Goal: Information Seeking & Learning: Find specific fact

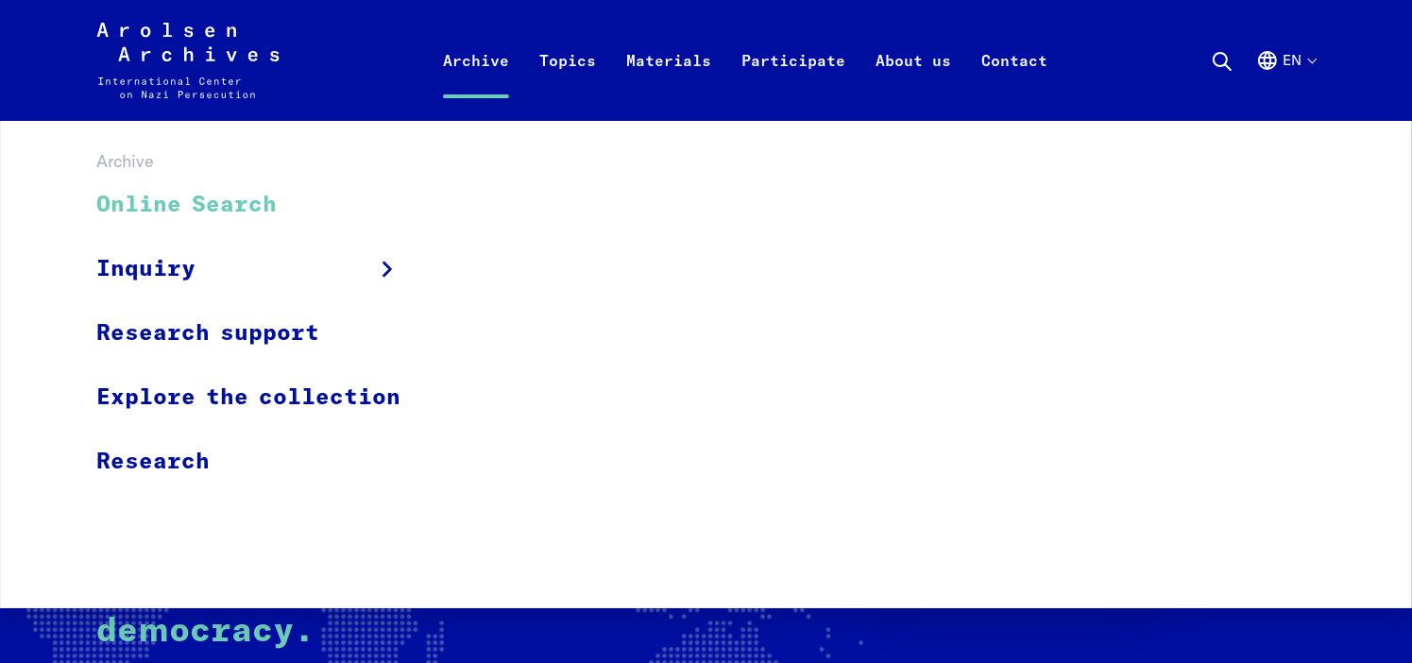
click at [227, 205] on link "Online Search" at bounding box center [260, 205] width 329 height 63
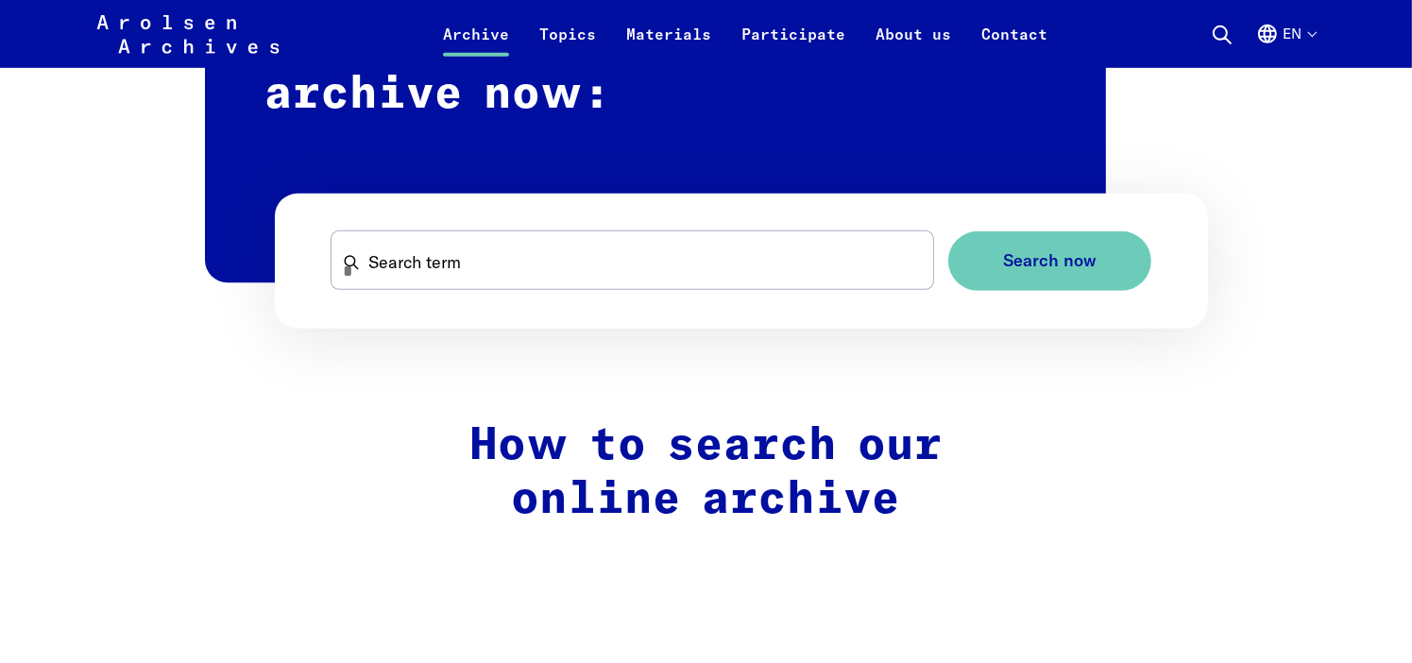
scroll to position [1218, 0]
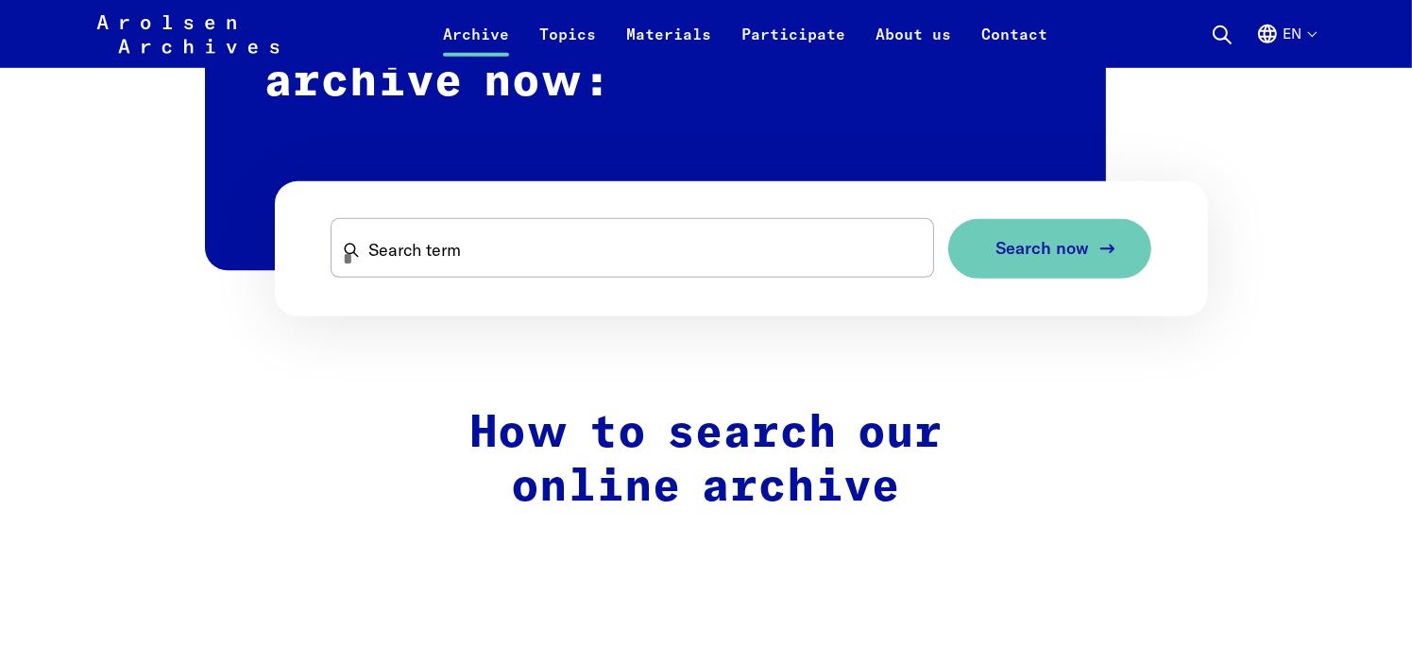
click at [1085, 254] on span "Search now" at bounding box center [1043, 249] width 94 height 20
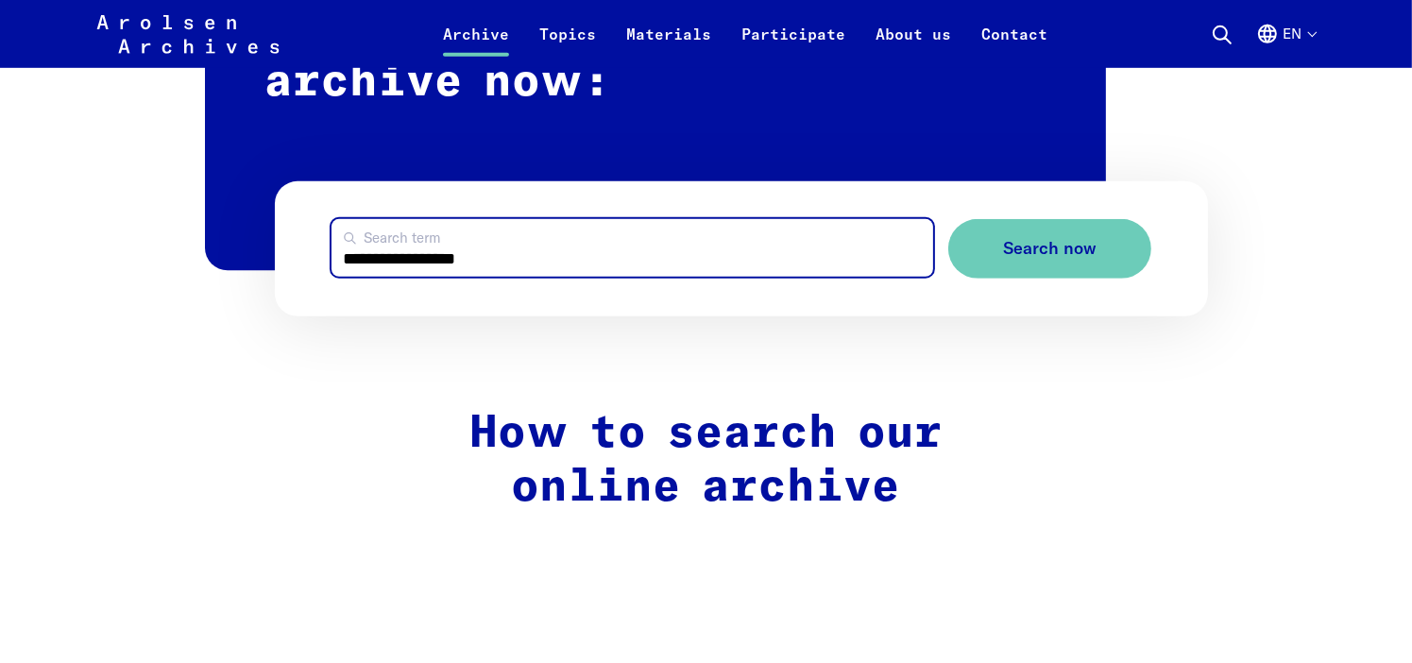
type input "**********"
click at [949, 219] on button "Search now" at bounding box center [1050, 249] width 203 height 60
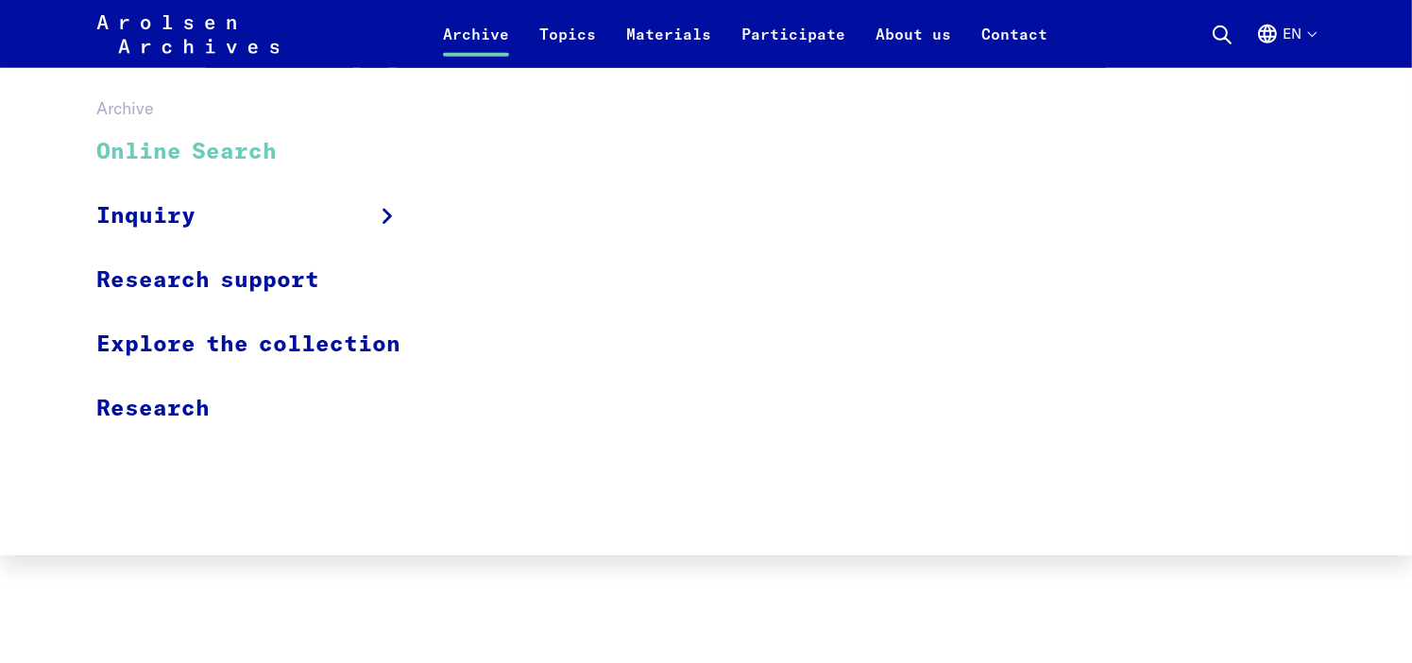
click at [189, 141] on link "Online Search" at bounding box center [260, 152] width 329 height 63
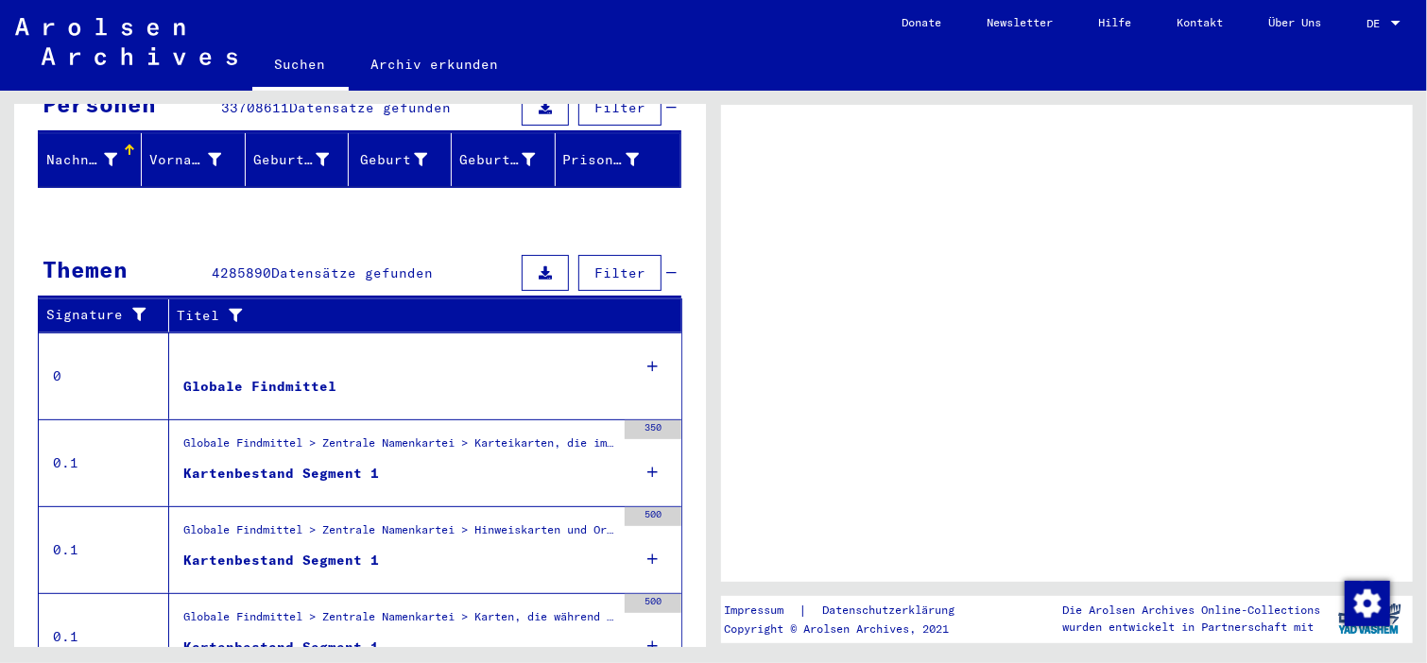
scroll to position [367, 0]
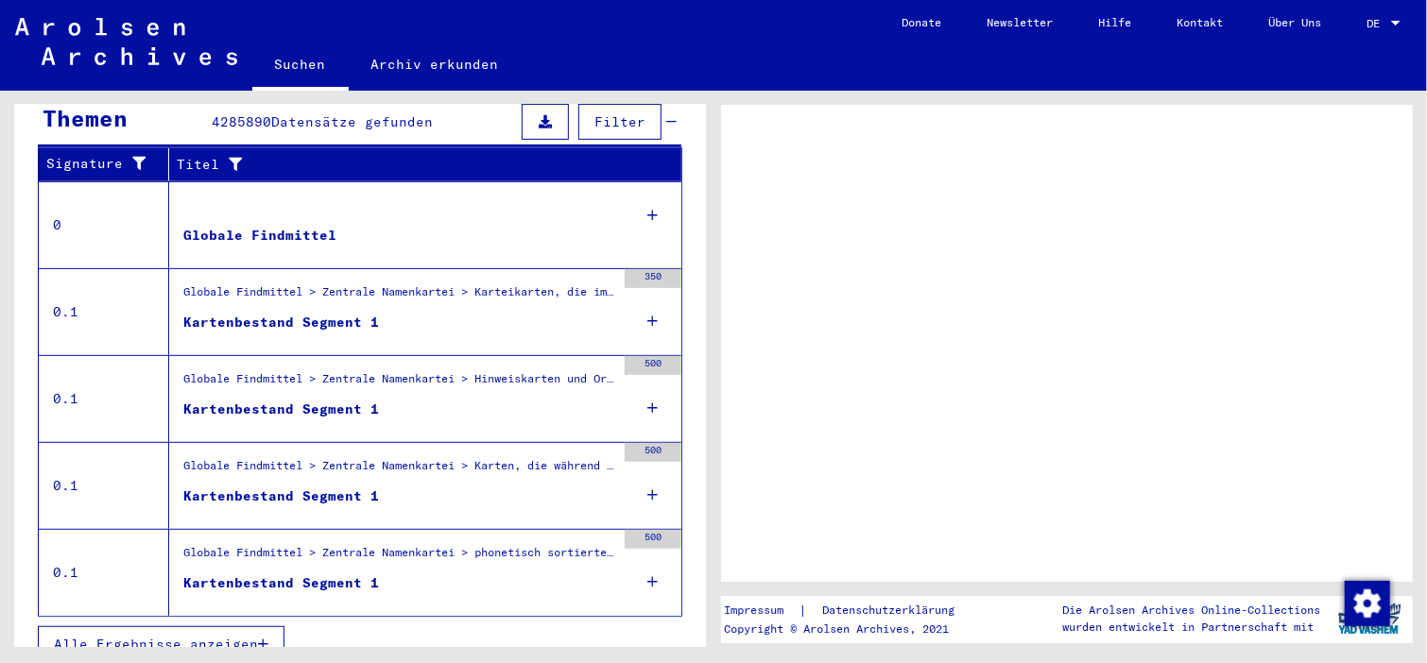
click at [267, 313] on div "Kartenbestand Segment 1" at bounding box center [281, 323] width 196 height 20
click at [336, 313] on div "Kartenbestand Segment 1" at bounding box center [281, 323] width 196 height 20
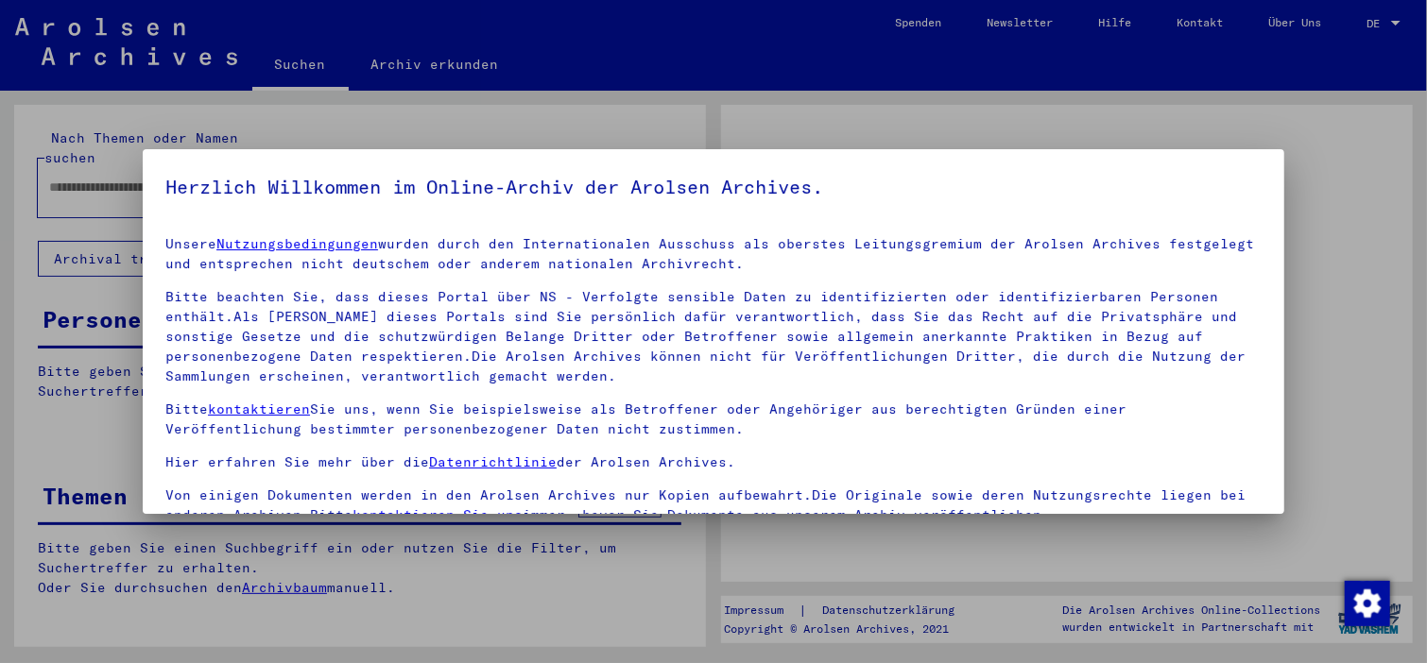
type input "**********"
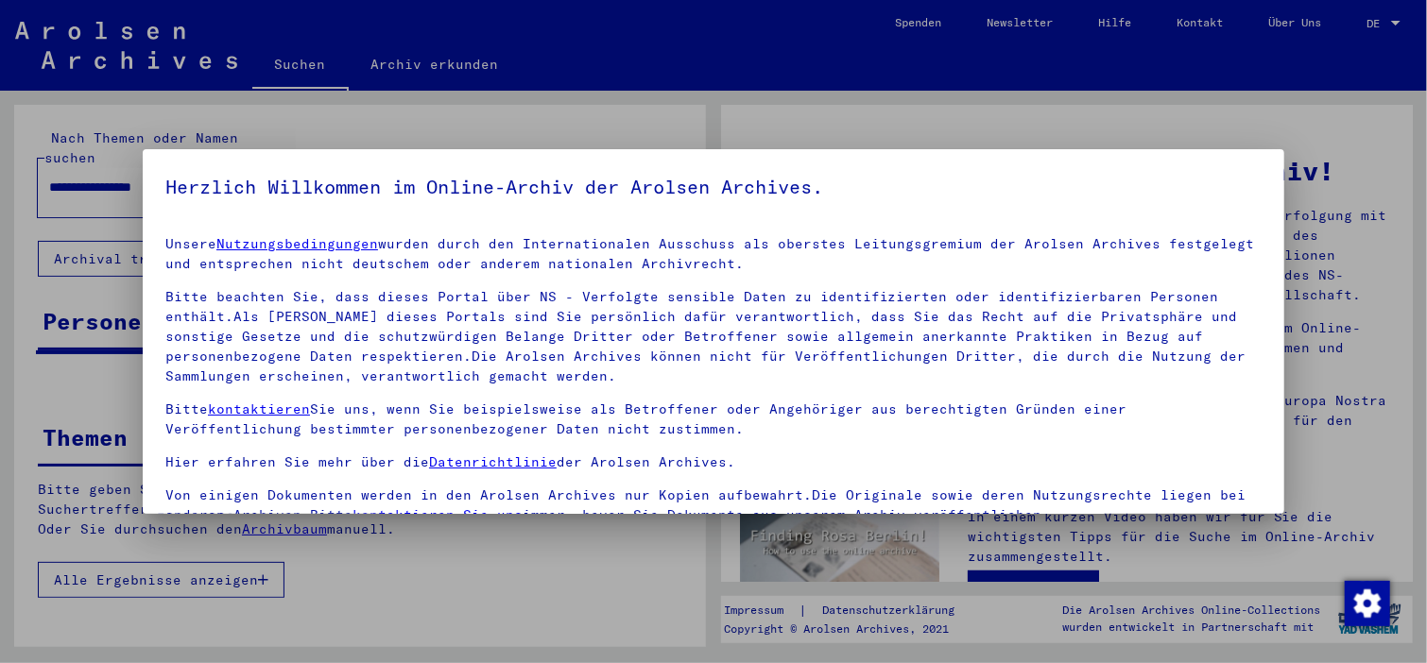
scroll to position [161, 0]
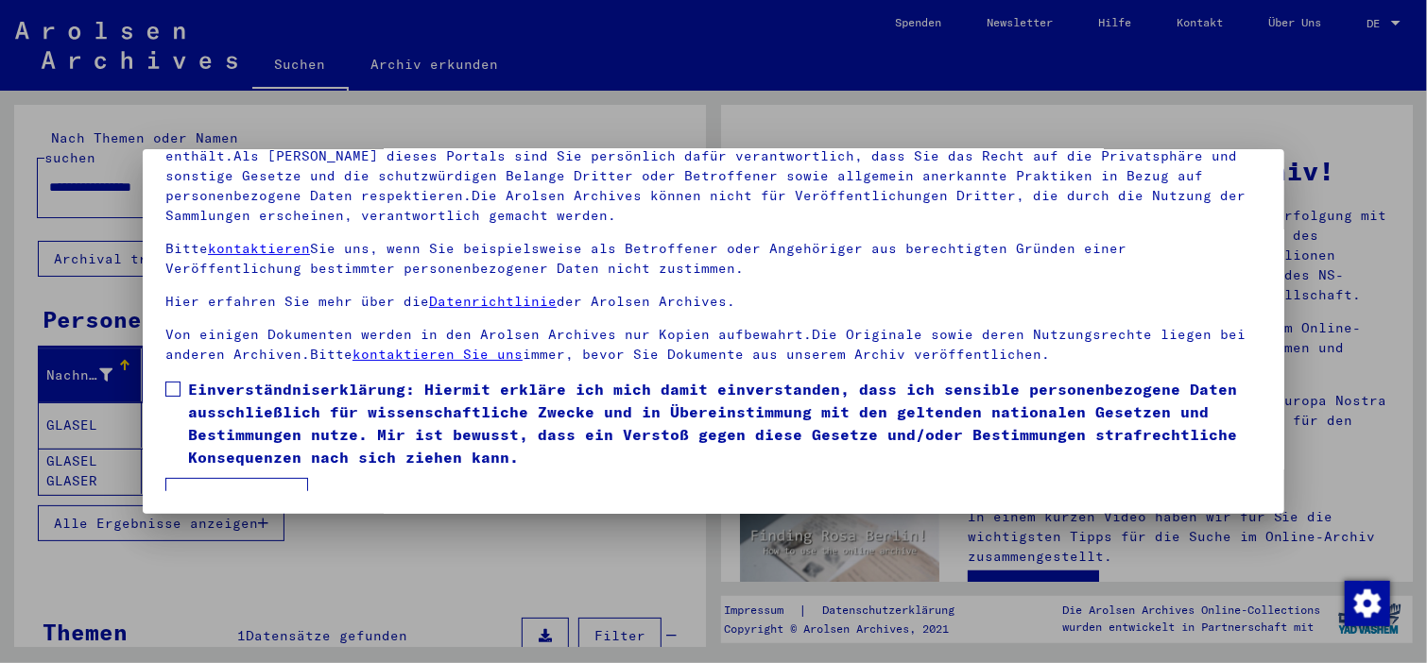
click at [174, 390] on span at bounding box center [172, 389] width 15 height 15
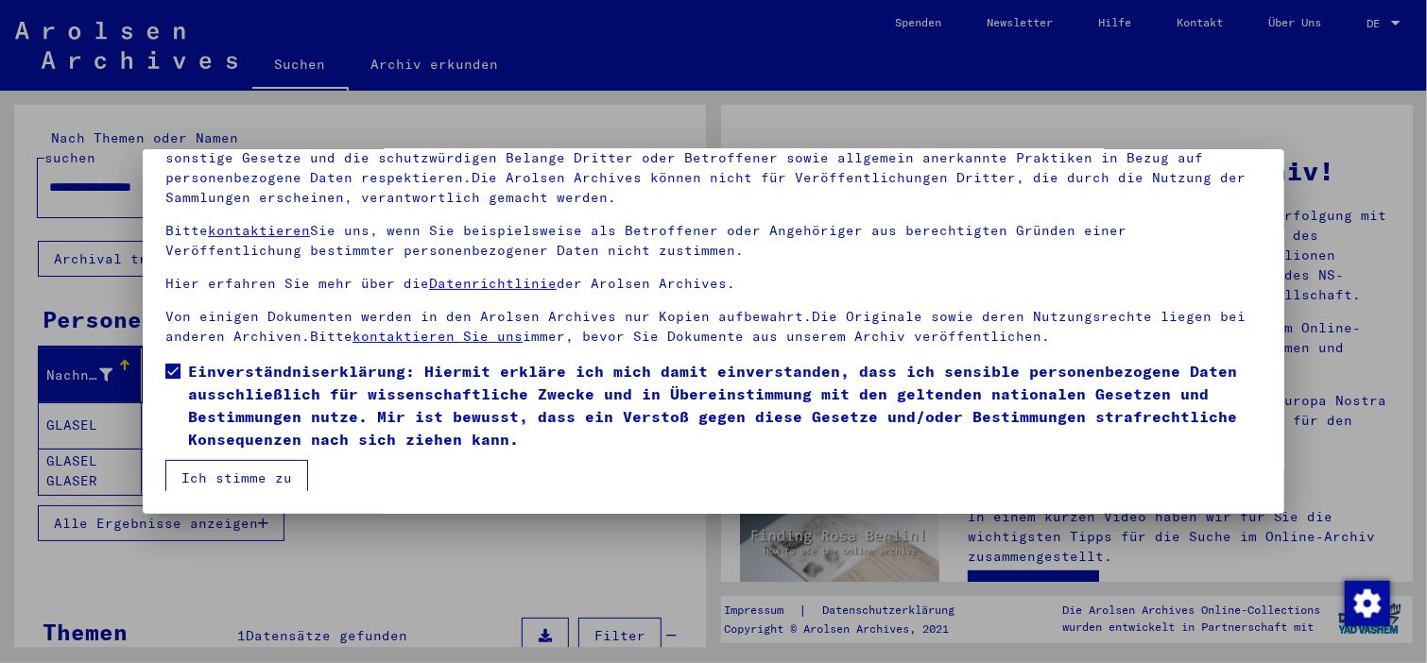
scroll to position [22, 0]
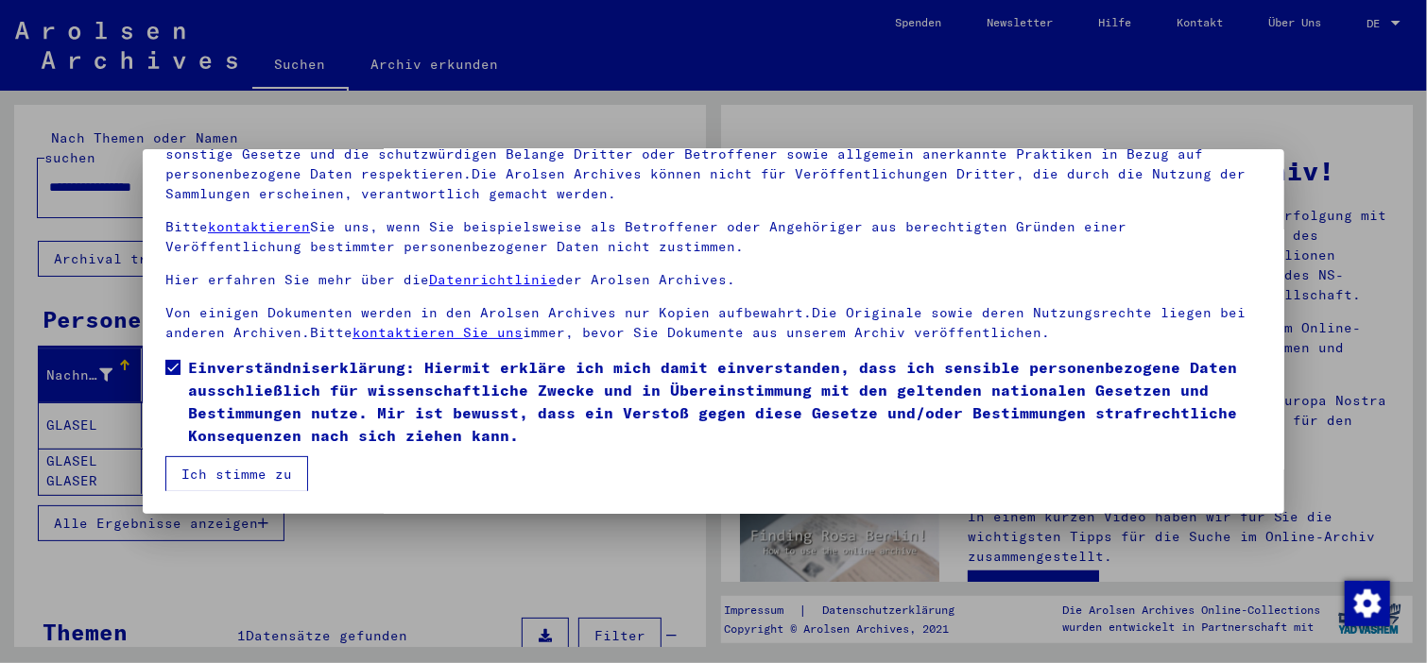
click at [259, 468] on button "Ich stimme zu" at bounding box center [236, 474] width 143 height 36
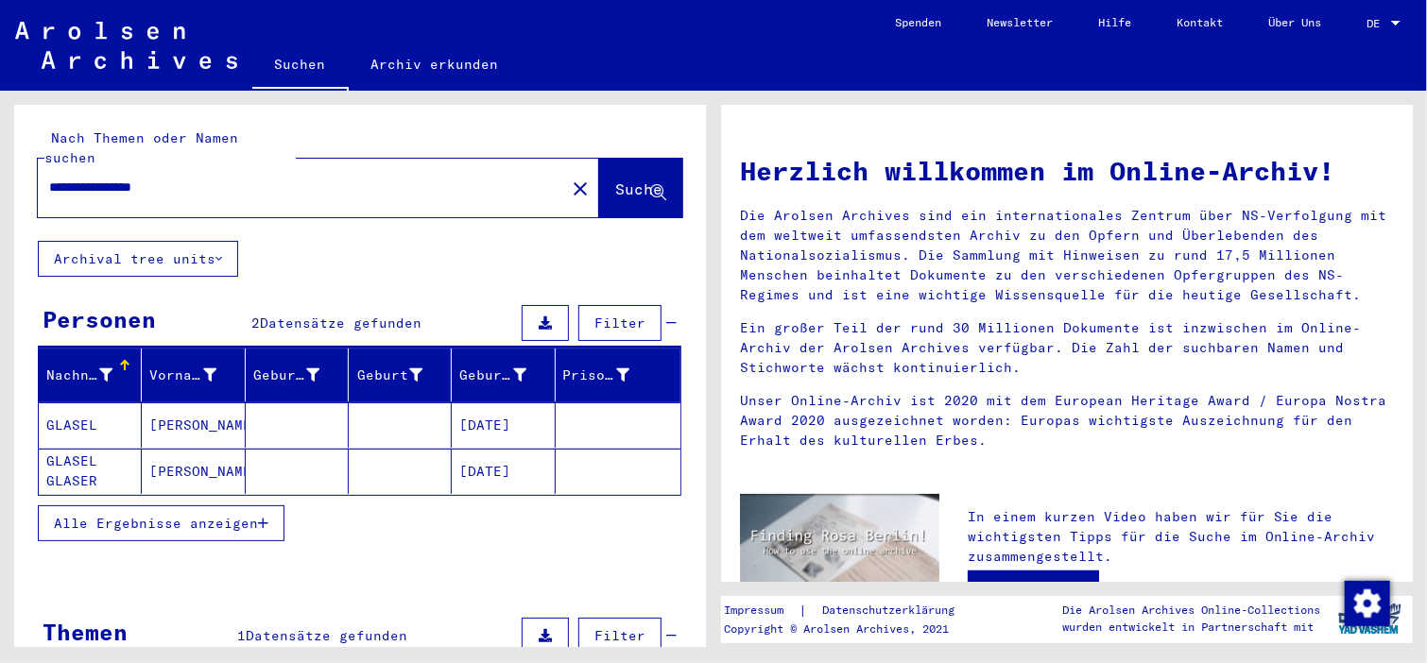
click at [71, 404] on mat-cell "GLASEL" at bounding box center [90, 424] width 103 height 45
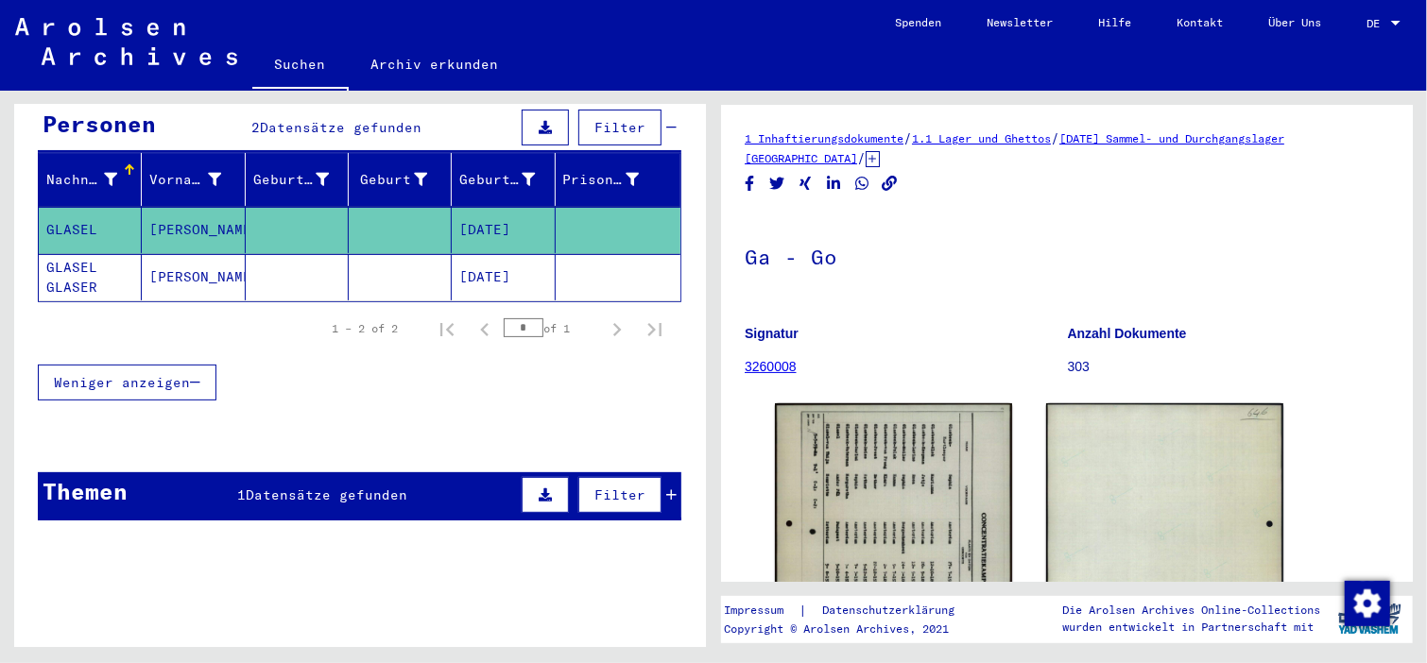
scroll to position [205, 0]
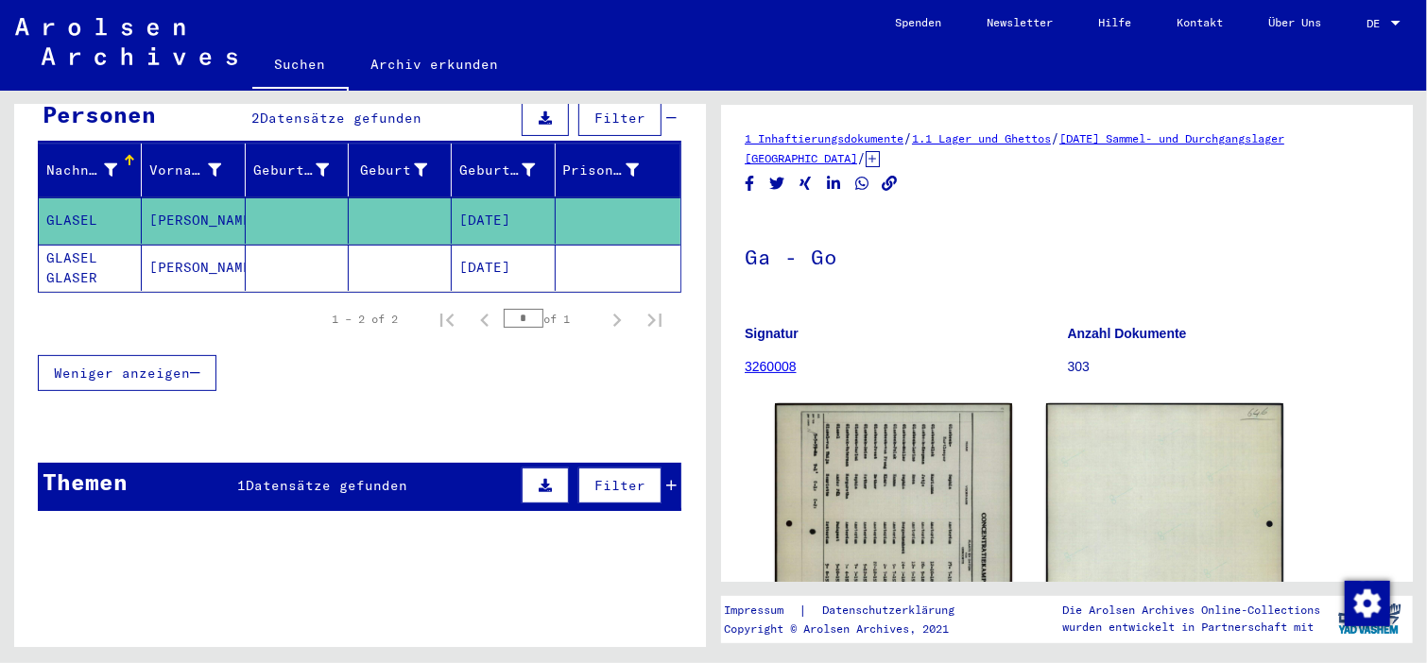
click at [71, 416] on div at bounding box center [360, 428] width 692 height 24
click at [334, 477] on span "Datensätze gefunden" at bounding box center [327, 485] width 162 height 17
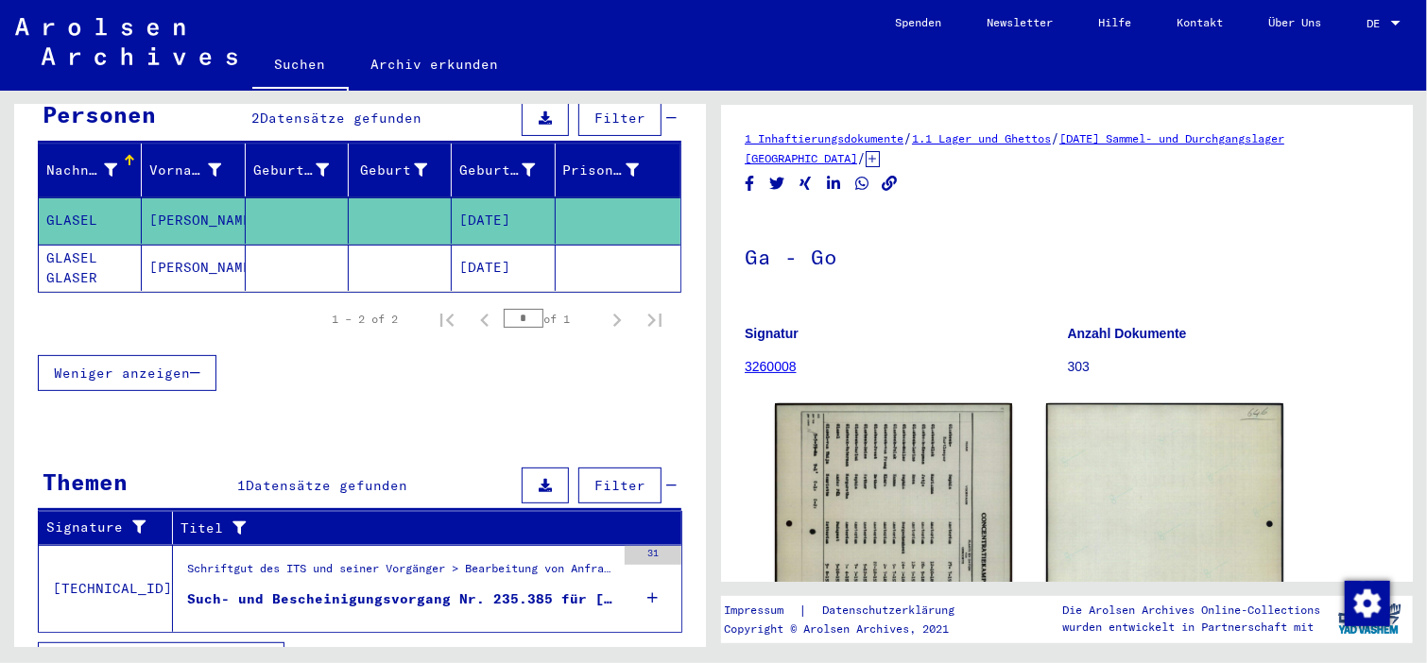
click at [363, 560] on div "Schriftgut des ITS und seiner Vorgänger > Bearbeitung von Anfragen > Fallbezoge…" at bounding box center [401, 573] width 428 height 26
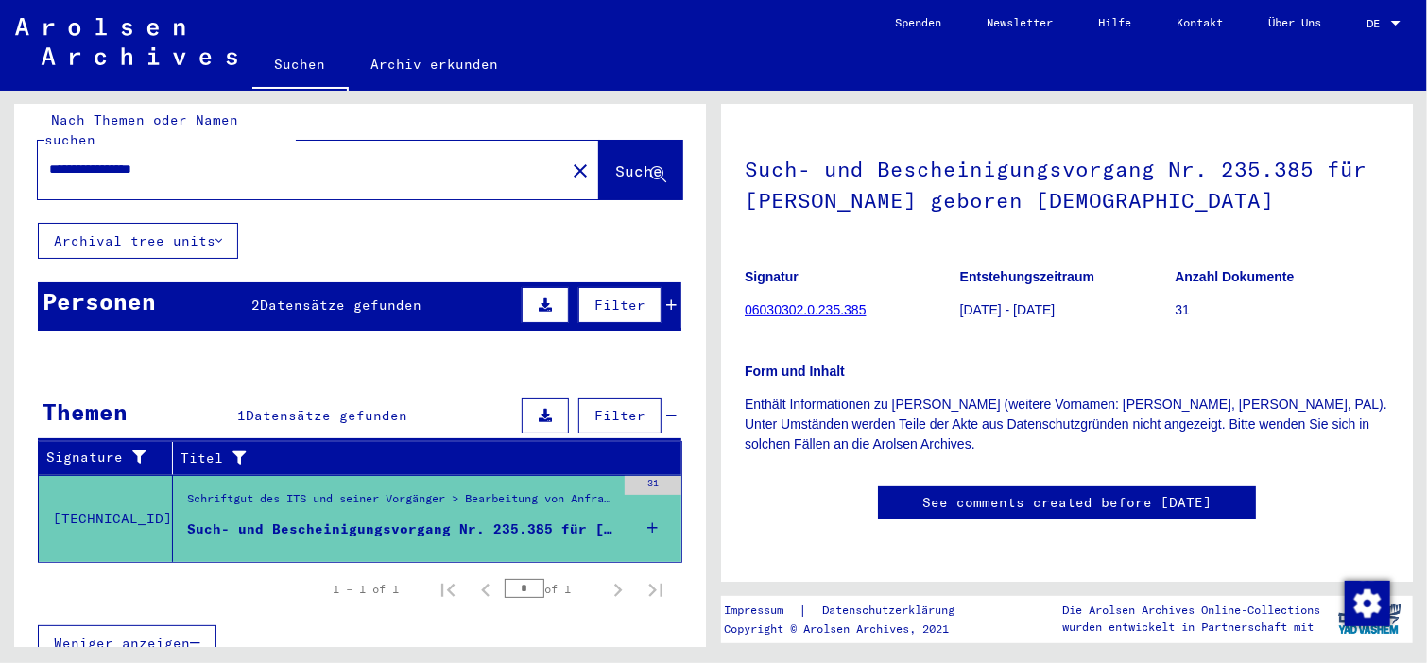
scroll to position [686, 0]
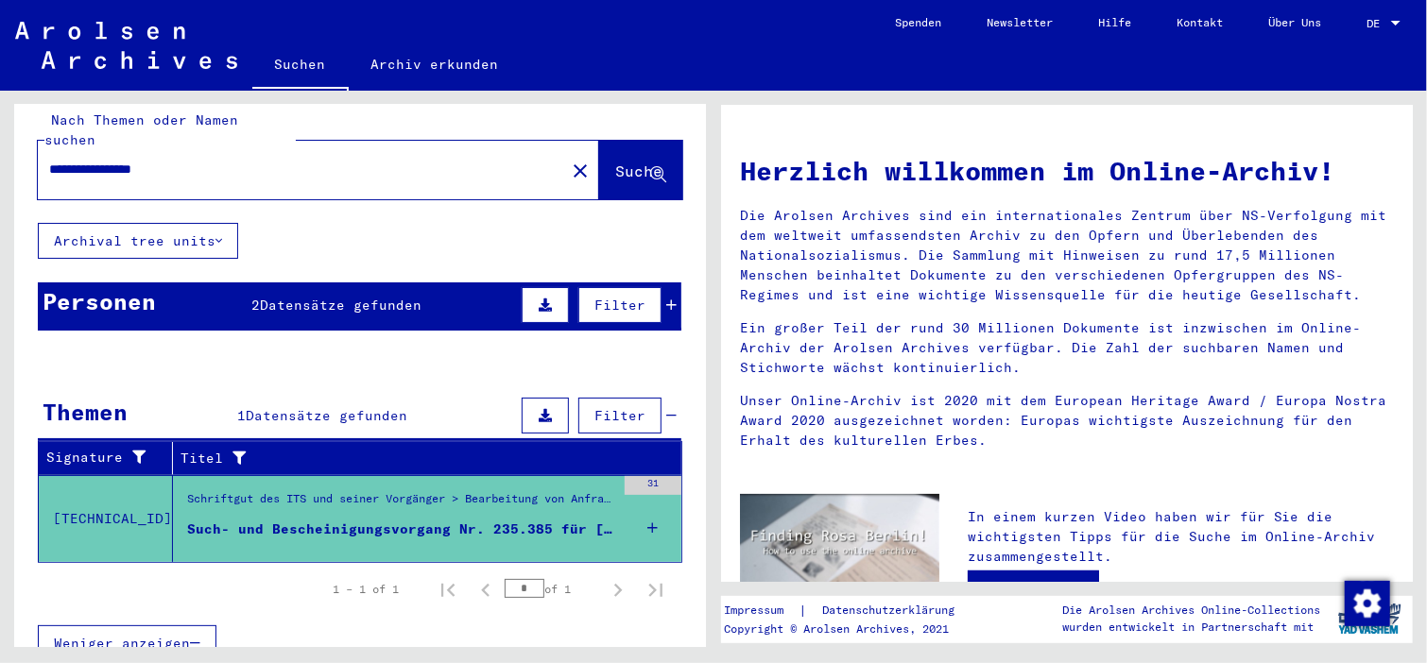
click at [1395, 18] on div at bounding box center [1395, 23] width 17 height 13
click at [1369, 31] on span "English" at bounding box center [1348, 33] width 46 height 14
click at [1369, 31] on div "EN EN" at bounding box center [1385, 19] width 38 height 32
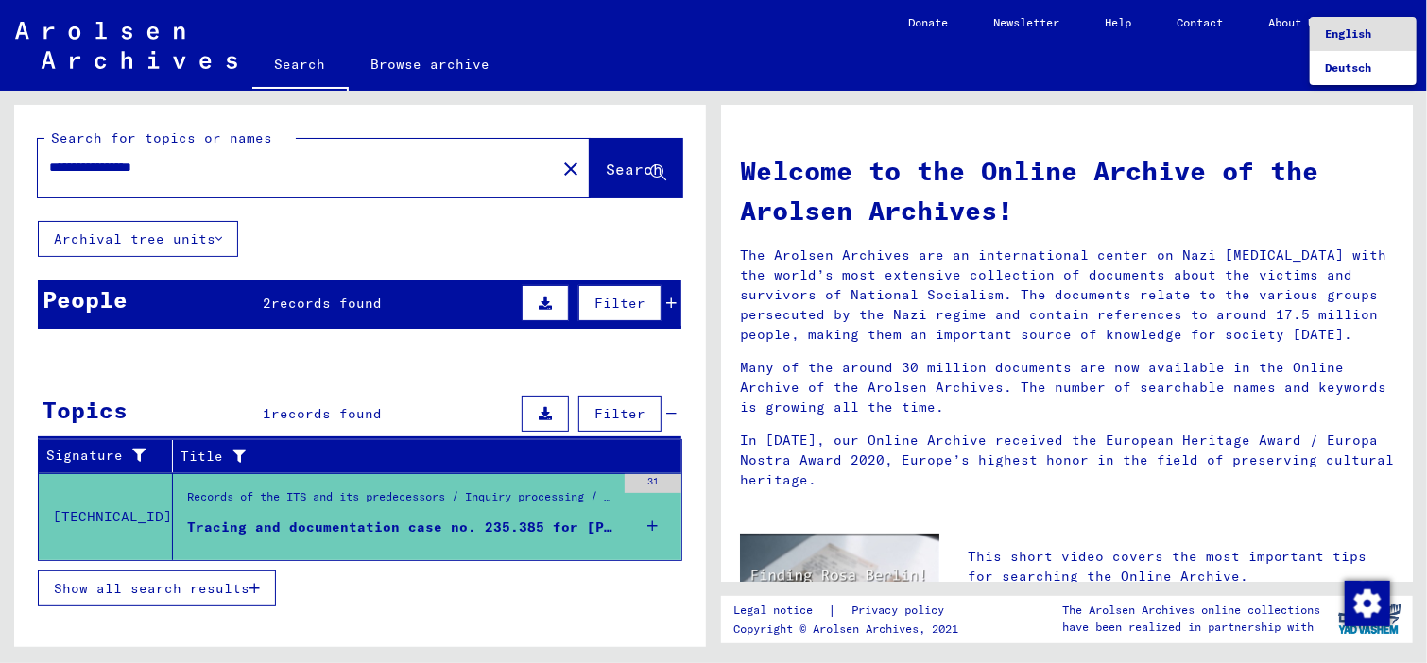
click at [385, 525] on div at bounding box center [713, 331] width 1427 height 663
click at [654, 522] on div "Show all search results" at bounding box center [359, 503] width 643 height 55
click at [644, 522] on div "Show all search results" at bounding box center [359, 503] width 643 height 55
click at [206, 592] on span "Show all search results" at bounding box center [152, 588] width 196 height 17
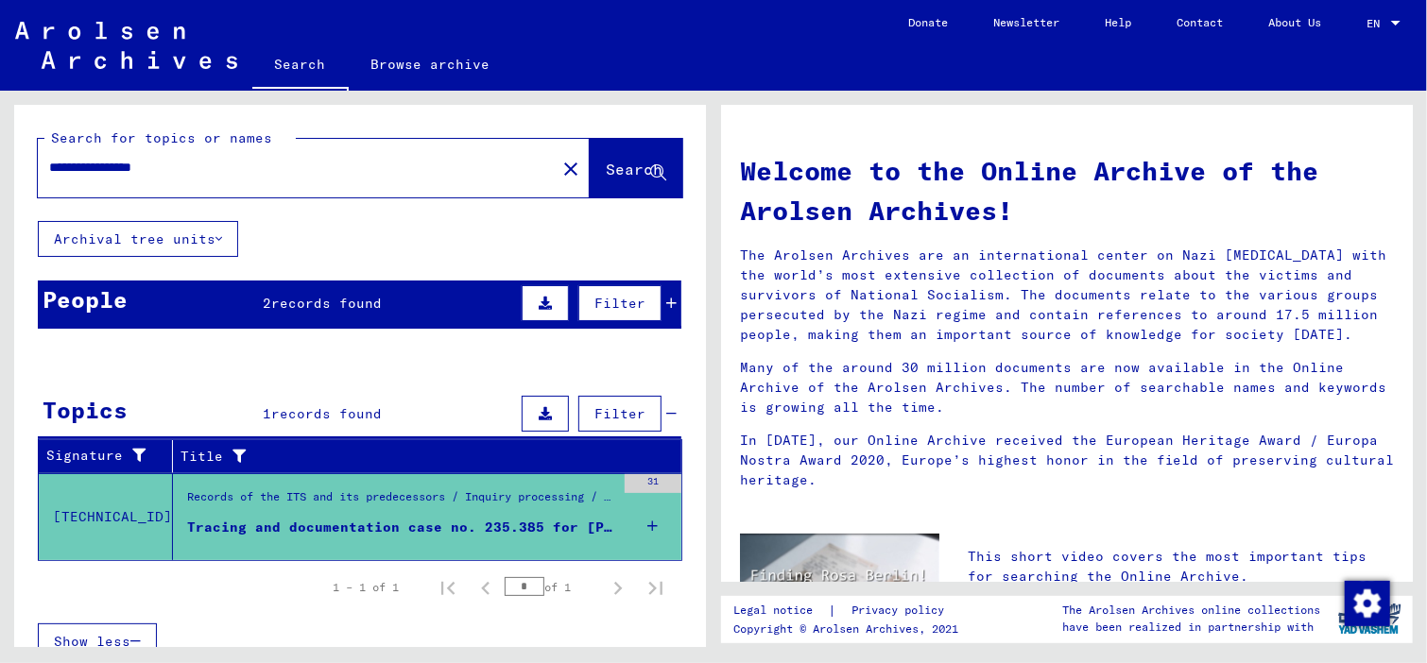
click at [394, 498] on div "Records of the ITS and its predecessors / Inquiry processing / ITS case files a…" at bounding box center [401, 501] width 428 height 26
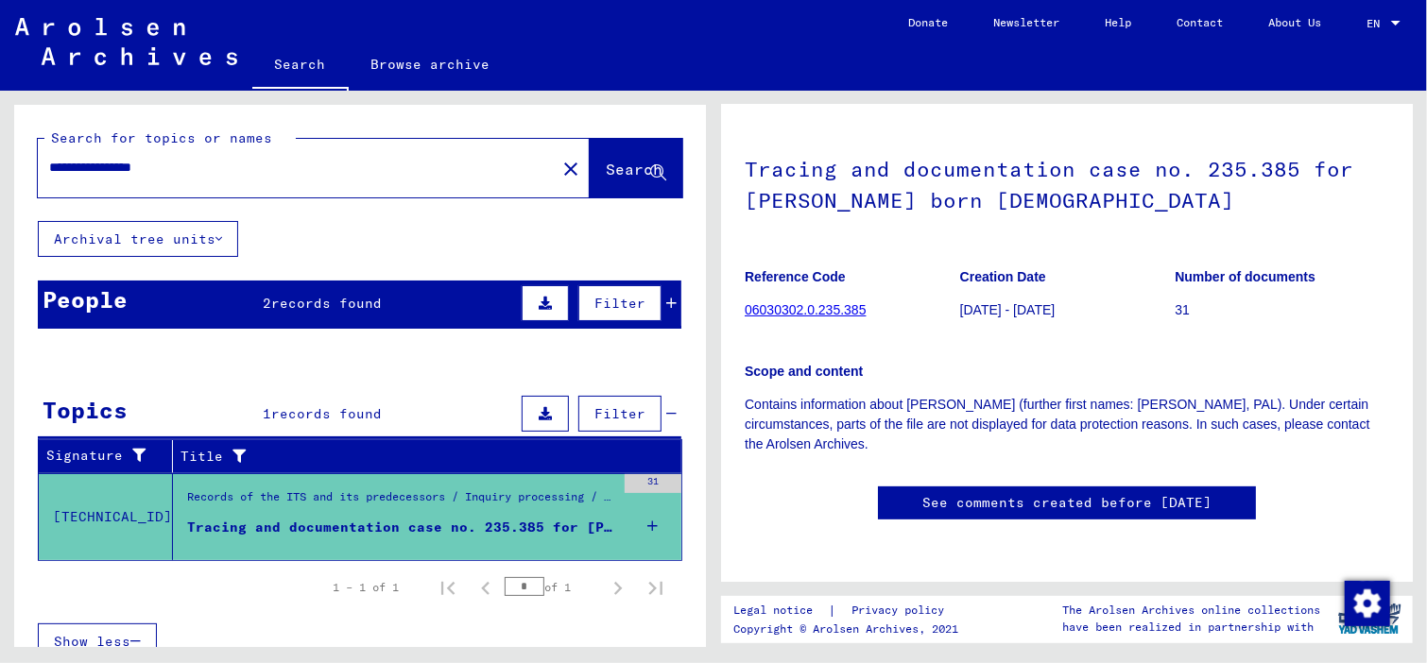
scroll to position [241, 0]
click at [1201, 493] on link "See comments created before January 2022" at bounding box center [1066, 503] width 289 height 20
